Goal: Information Seeking & Learning: Learn about a topic

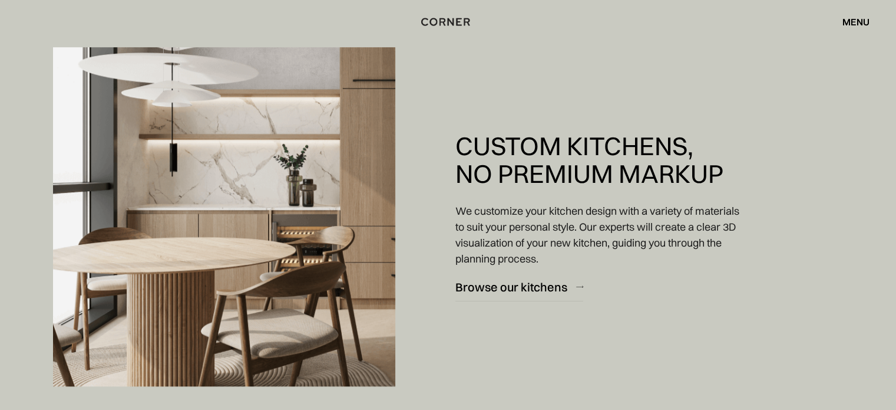
scroll to position [1002, 0]
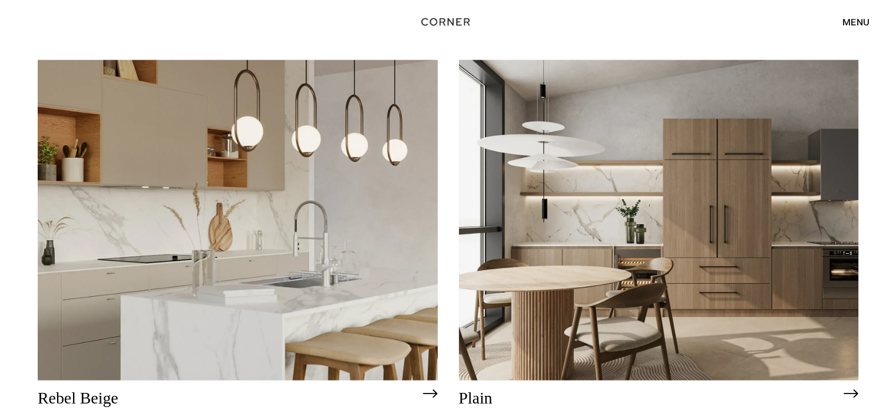
scroll to position [2189, 0]
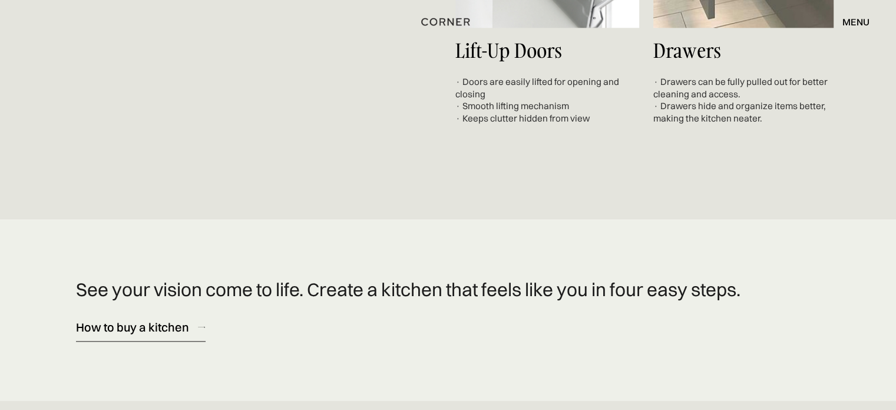
scroll to position [5838, 0]
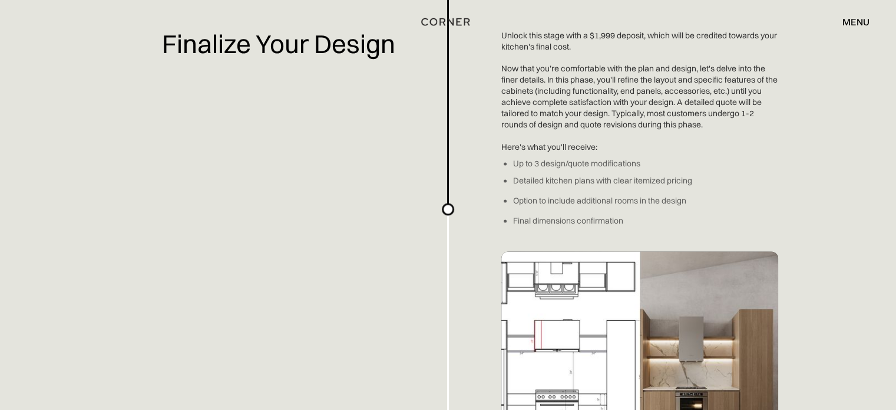
scroll to position [1709, 0]
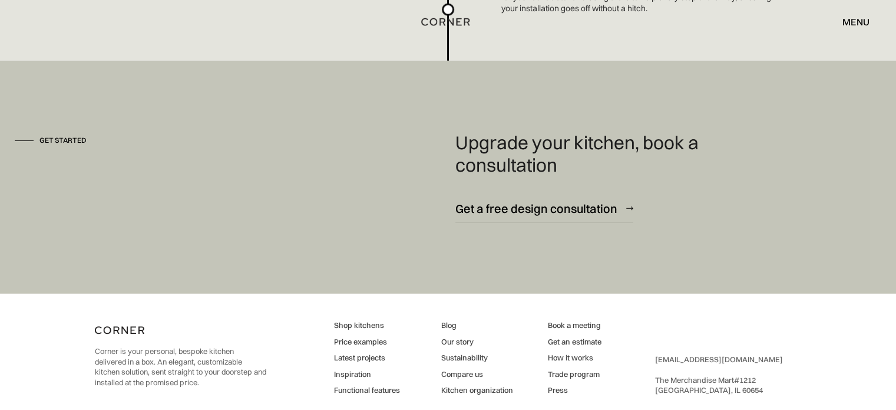
scroll to position [3240, 0]
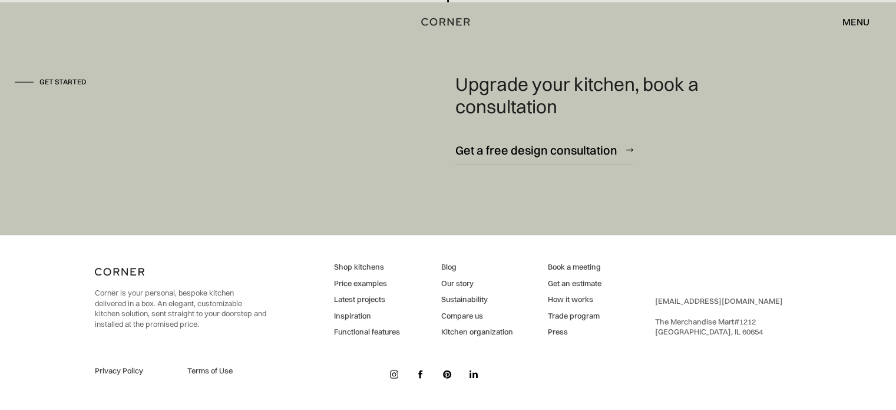
click at [461, 280] on link "Our story" at bounding box center [477, 283] width 72 height 11
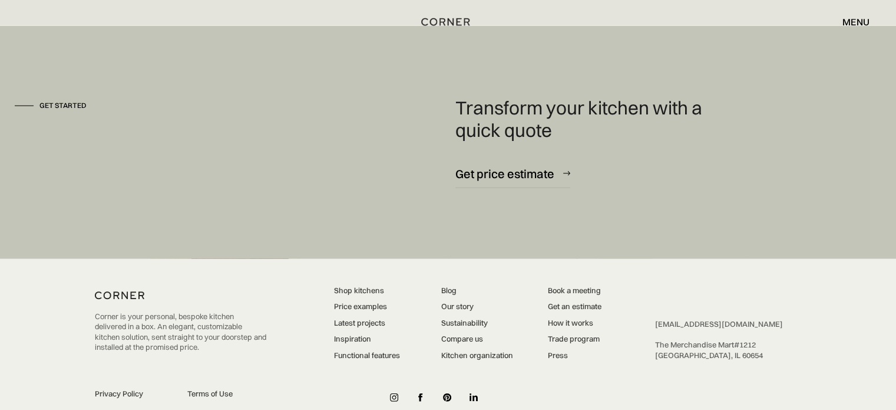
scroll to position [3104, 0]
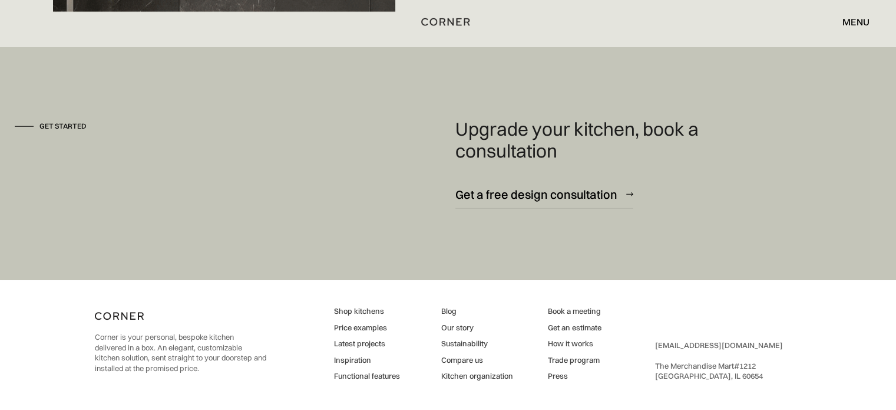
scroll to position [3102, 0]
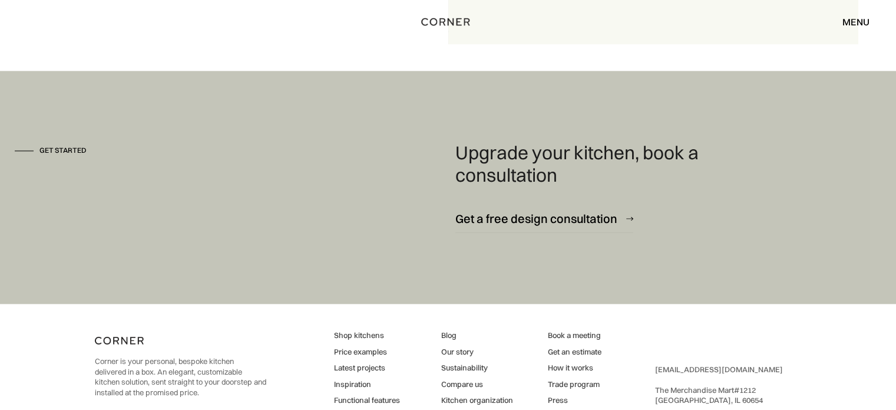
scroll to position [1591, 0]
